Goal: Task Accomplishment & Management: Manage account settings

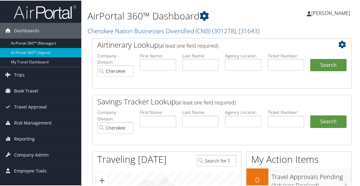
click at [87, 122] on div "AirPortal 360™ Dashboard Cherokee Nation Businesses Diversified (CNB) ( 301278 …" at bounding box center [221, 172] width 281 height 344
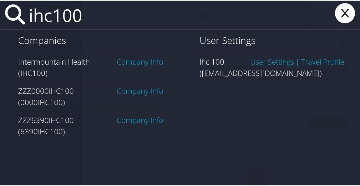
type input "ihc100"
click at [128, 64] on link "Company Info" at bounding box center [140, 61] width 47 height 10
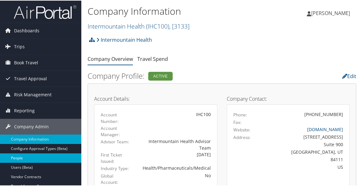
click at [34, 154] on link "People" at bounding box center [40, 156] width 81 height 9
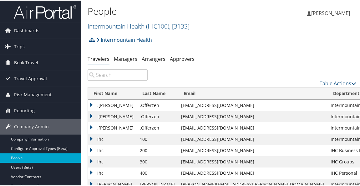
click at [104, 73] on input "search" at bounding box center [118, 74] width 60 height 11
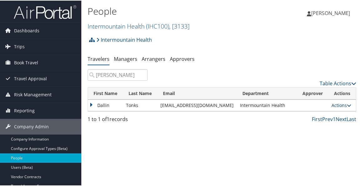
type input "dallin tonks"
click at [335, 105] on link "Actions" at bounding box center [342, 104] width 20 height 6
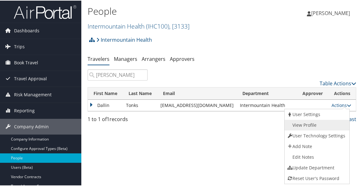
click at [317, 124] on link "View Profile" at bounding box center [317, 124] width 64 height 11
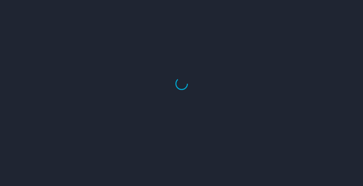
select select "US"
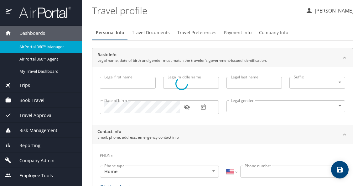
select select "US"
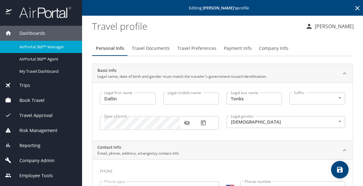
type input "Dallin"
type input "Tonks"
type input "Male"
click at [247, 51] on span "Payment Info" at bounding box center [238, 48] width 28 height 8
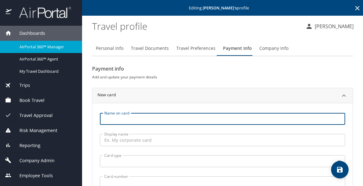
click at [130, 115] on input "Name on card" at bounding box center [222, 119] width 245 height 12
type input "Dallin Tonks"
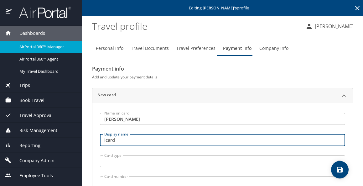
type input "icard"
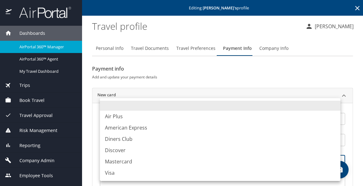
click at [107, 166] on body "Dashboards AirPortal 360™ Manager AirPortal 360™ Agent My Travel Dashboard Trip…" at bounding box center [181, 93] width 363 height 186
click at [112, 172] on li "Visa" at bounding box center [220, 172] width 240 height 11
type input "VI"
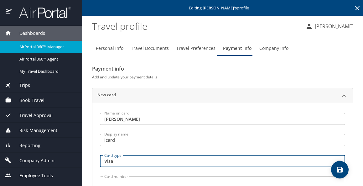
click at [123, 179] on input "Card number" at bounding box center [222, 182] width 245 height 12
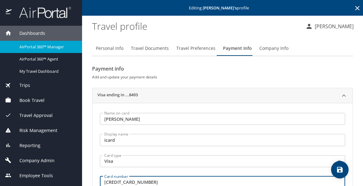
type input "4485597443458493"
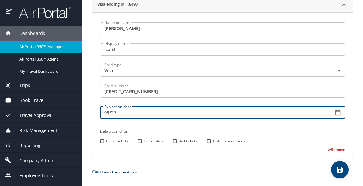
type input "09/27"
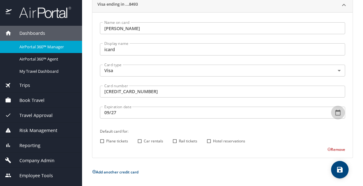
click at [104, 143] on input "Plane tickets" at bounding box center [102, 141] width 8 height 8
checkbox input "true"
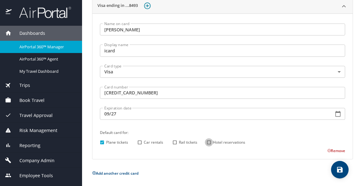
click at [209, 142] on input "Hotel reservations" at bounding box center [209, 142] width 8 height 8
checkbox input "true"
click at [339, 171] on icon "save" at bounding box center [340, 170] width 6 height 6
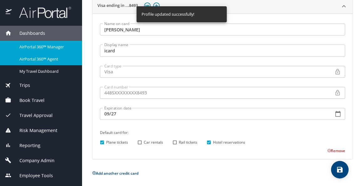
click at [42, 60] on span "AirPortal 360™ Agent" at bounding box center [46, 59] width 55 height 6
